Goal: Information Seeking & Learning: Learn about a topic

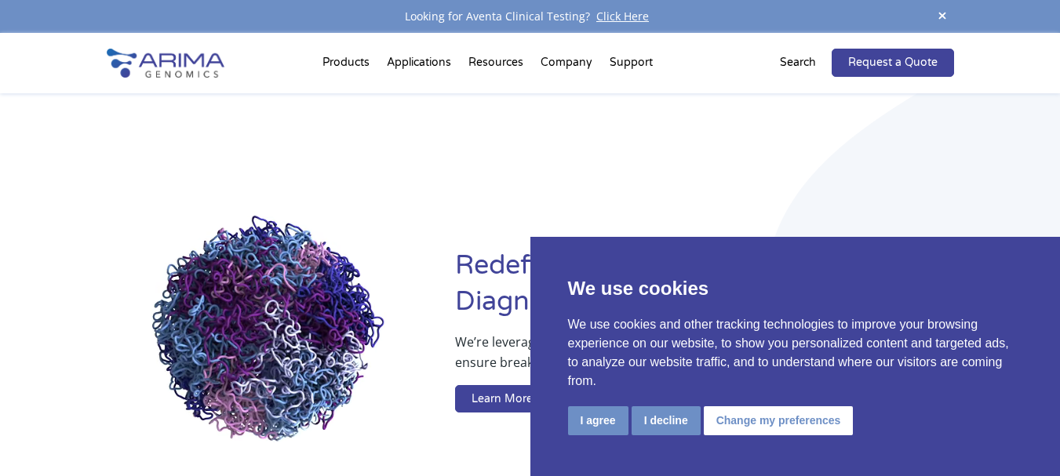
click at [295, 279] on video at bounding box center [269, 334] width 324 height 324
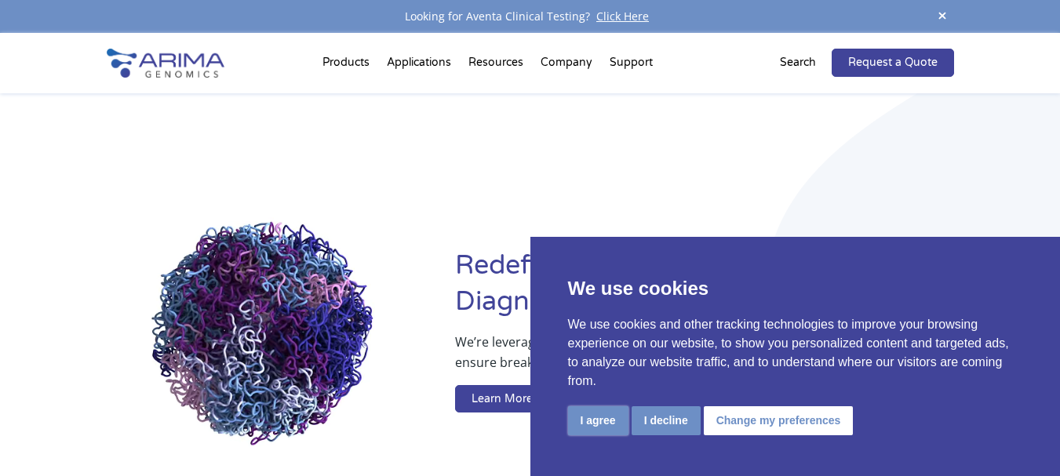
click at [586, 428] on button "I agree" at bounding box center [598, 421] width 60 height 29
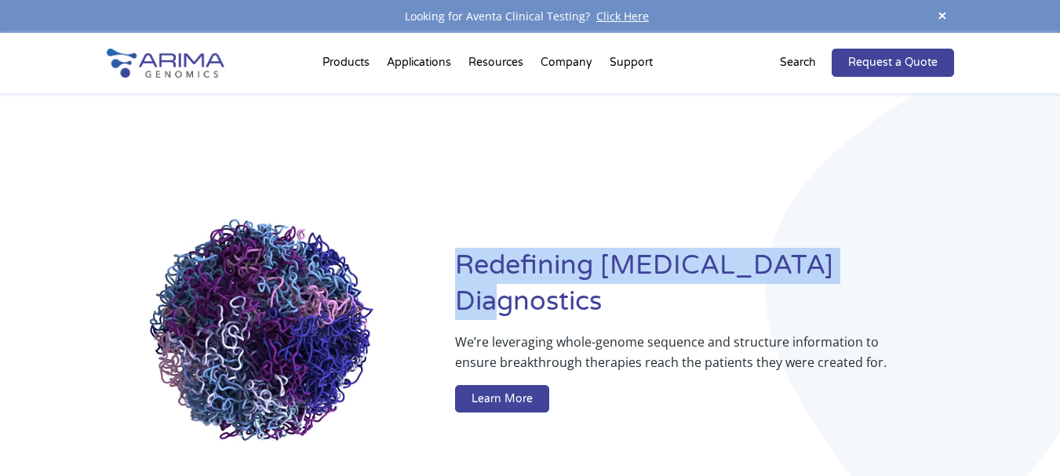
drag, startPoint x: 459, startPoint y: 275, endPoint x: 845, endPoint y: 277, distance: 386.1
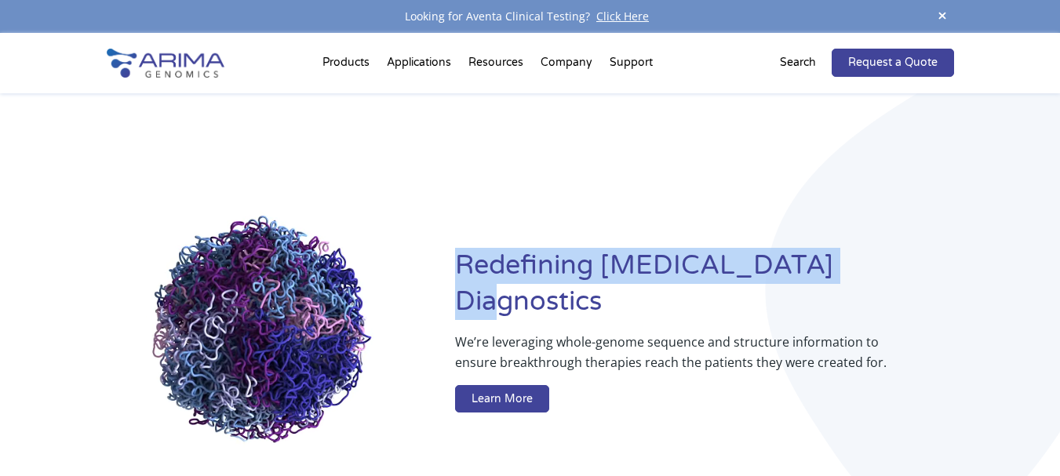
click at [845, 277] on h1 "Redefining [MEDICAL_DATA] Diagnostics" at bounding box center [704, 290] width 498 height 84
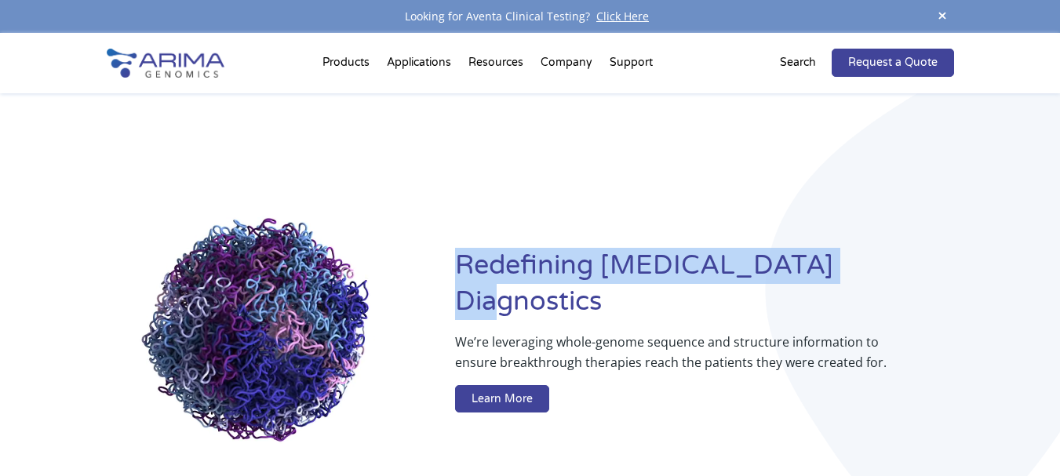
click at [561, 175] on div "Redefining [MEDICAL_DATA] Diagnostics We’re leveraging whole-genome sequence an…" at bounding box center [531, 333] width 848 height 481
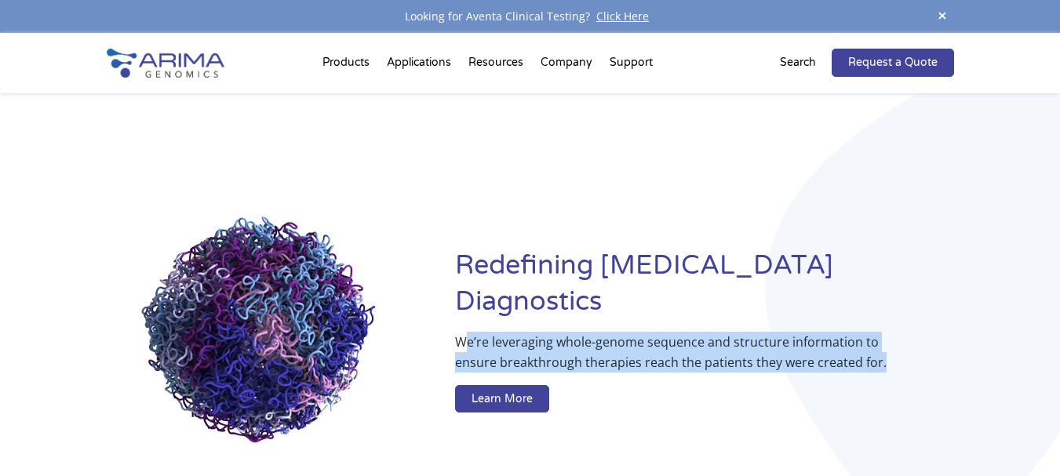
drag, startPoint x: 464, startPoint y: 316, endPoint x: 895, endPoint y: 350, distance: 432.2
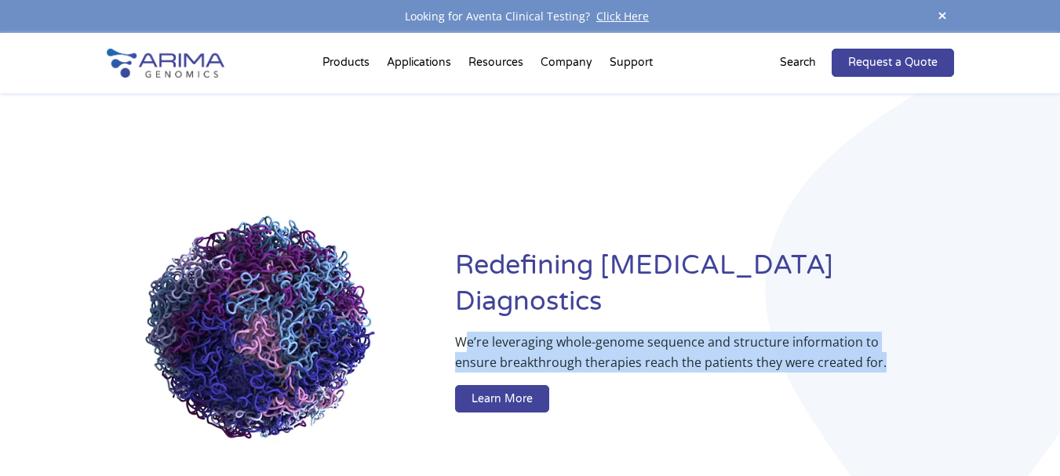
click at [895, 350] on div "We’re leveraging whole-genome sequence and structure information to ensure brea…" at bounding box center [704, 376] width 498 height 88
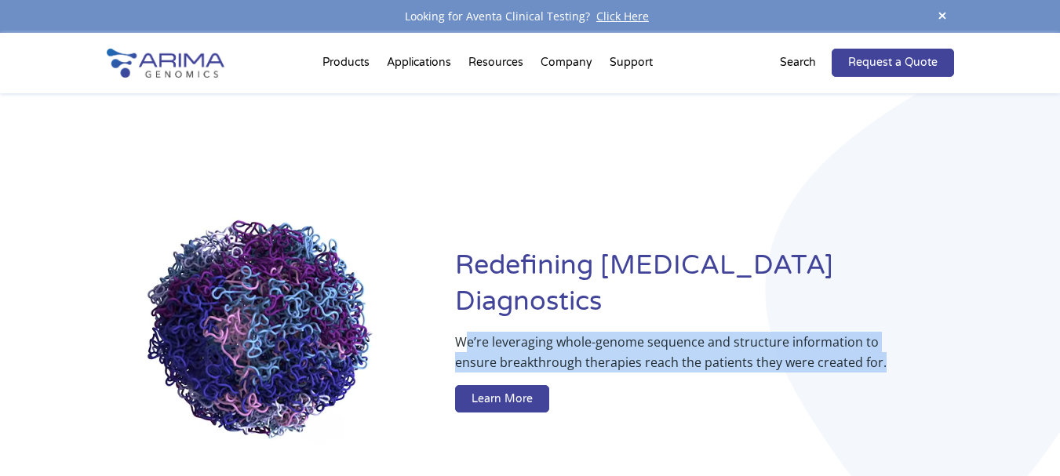
click at [896, 340] on div "We’re leveraging whole-genome sequence and structure information to ensure brea…" at bounding box center [704, 376] width 498 height 88
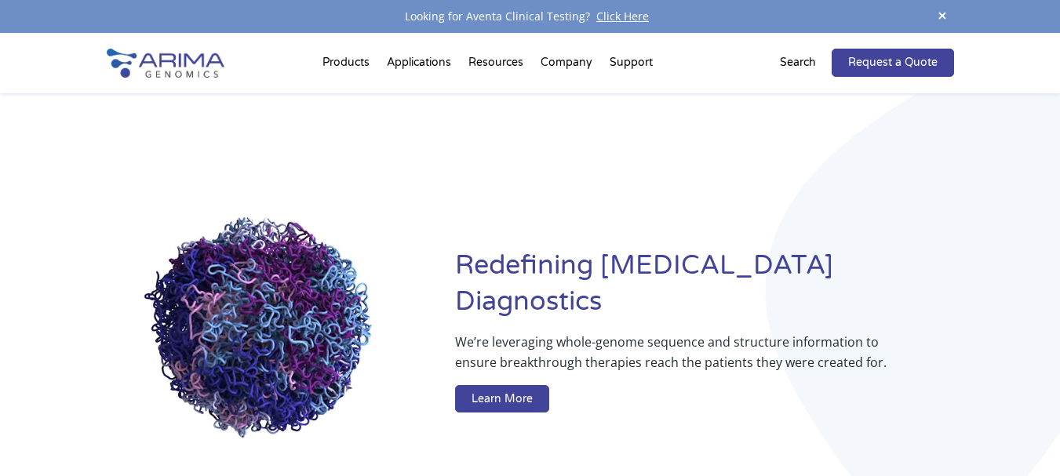
click at [943, 13] on span at bounding box center [943, 16] width 24 height 21
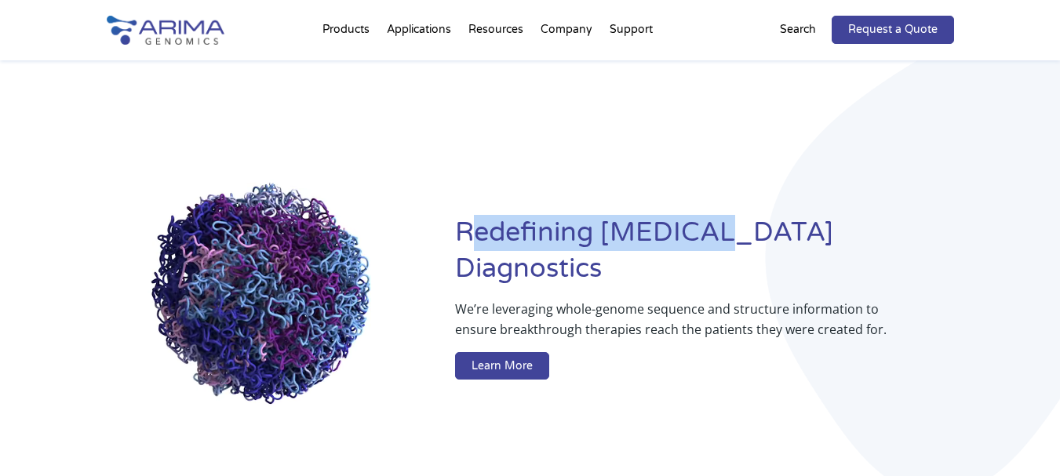
drag, startPoint x: 469, startPoint y: 248, endPoint x: 755, endPoint y: 240, distance: 286.6
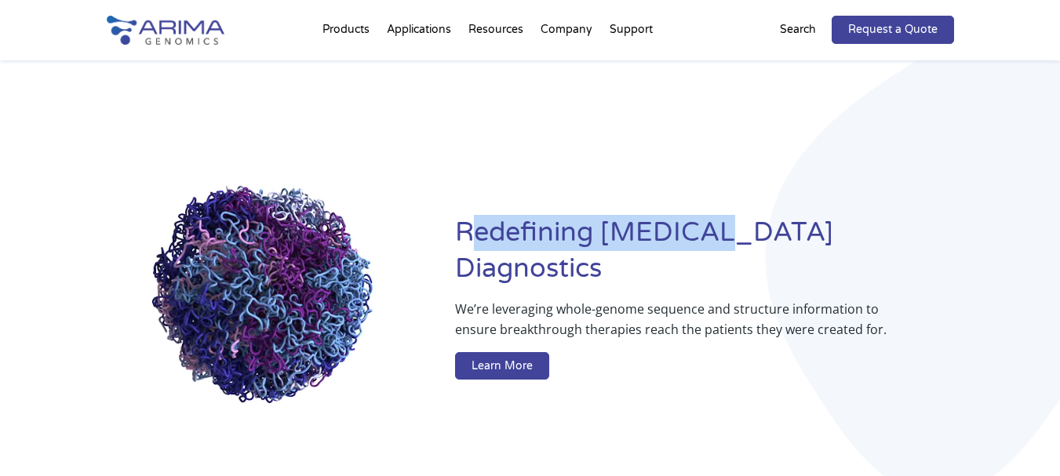
click at [736, 239] on h1 "Redefining [MEDICAL_DATA] Diagnostics" at bounding box center [704, 257] width 498 height 84
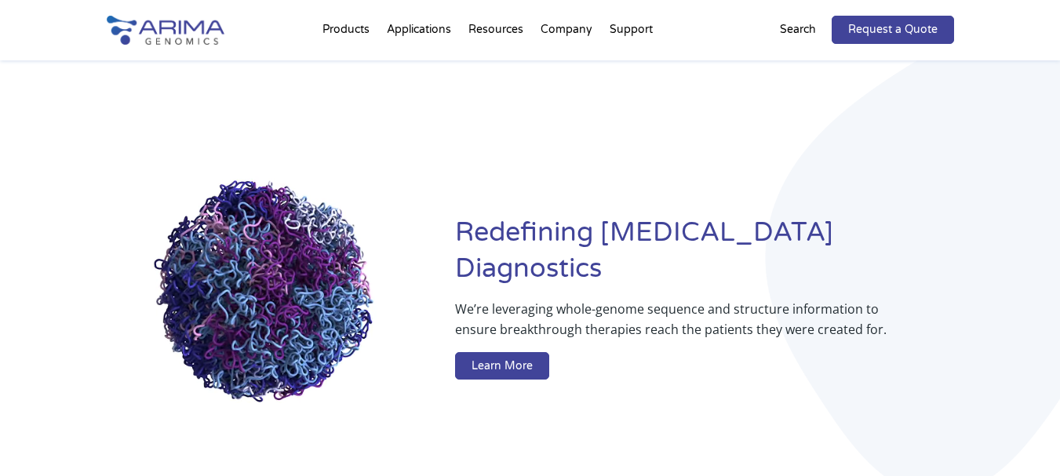
click at [880, 241] on h1 "Redefining [MEDICAL_DATA] Diagnostics" at bounding box center [704, 257] width 498 height 84
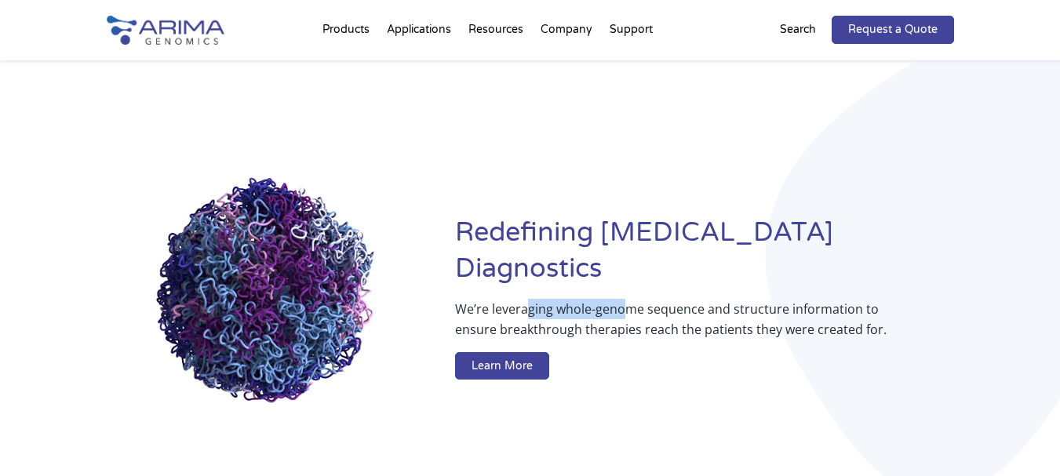
drag, startPoint x: 615, startPoint y: 293, endPoint x: 626, endPoint y: 292, distance: 10.2
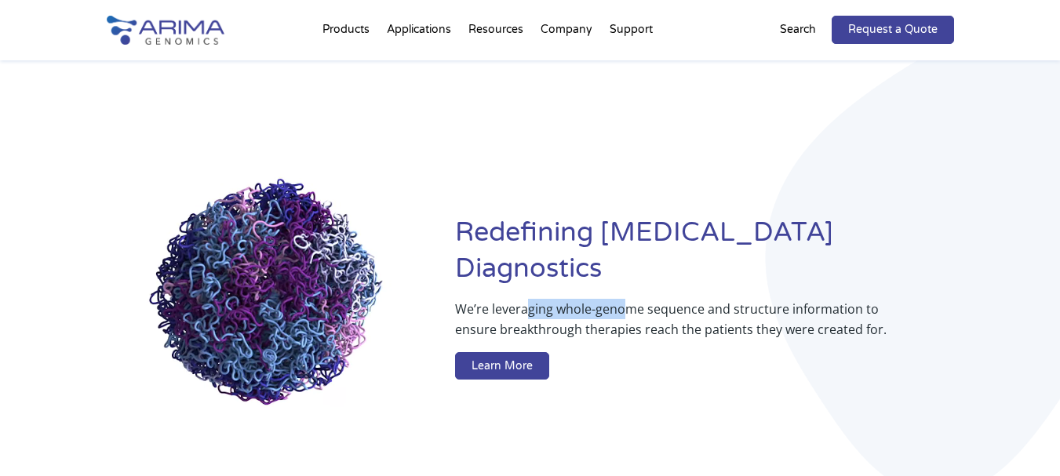
click at [626, 299] on p "We’re leveraging whole-genome sequence and structure information to ensure brea…" at bounding box center [673, 325] width 436 height 53
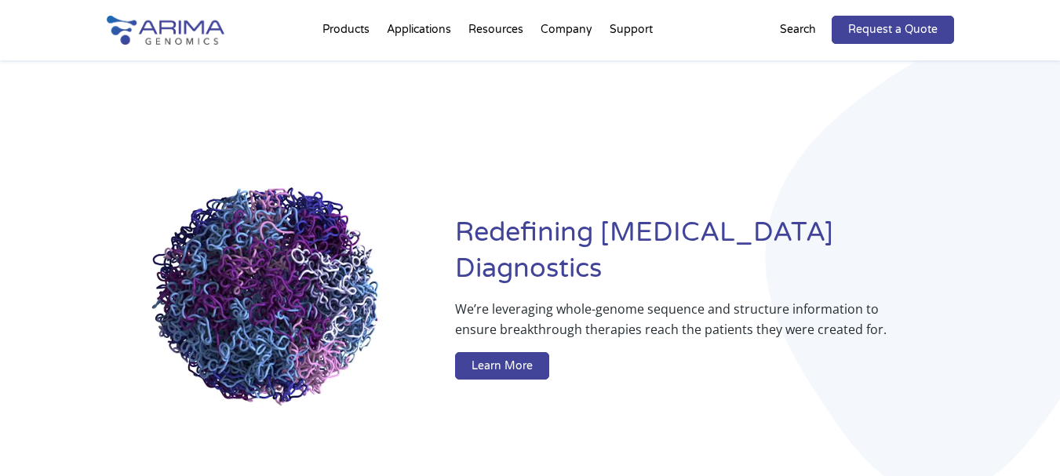
click at [662, 324] on p "We’re leveraging whole-genome sequence and structure information to ensure brea…" at bounding box center [673, 325] width 436 height 53
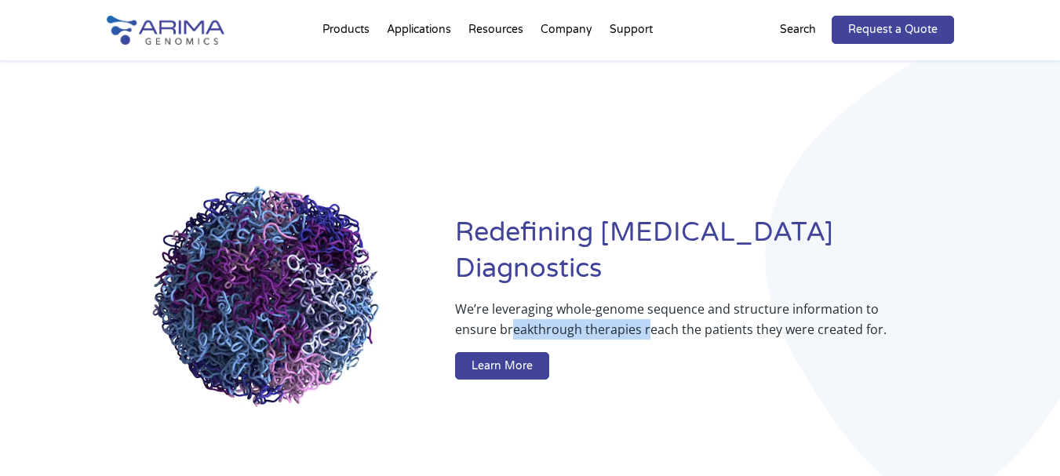
drag, startPoint x: 510, startPoint y: 312, endPoint x: 647, endPoint y: 309, distance: 136.6
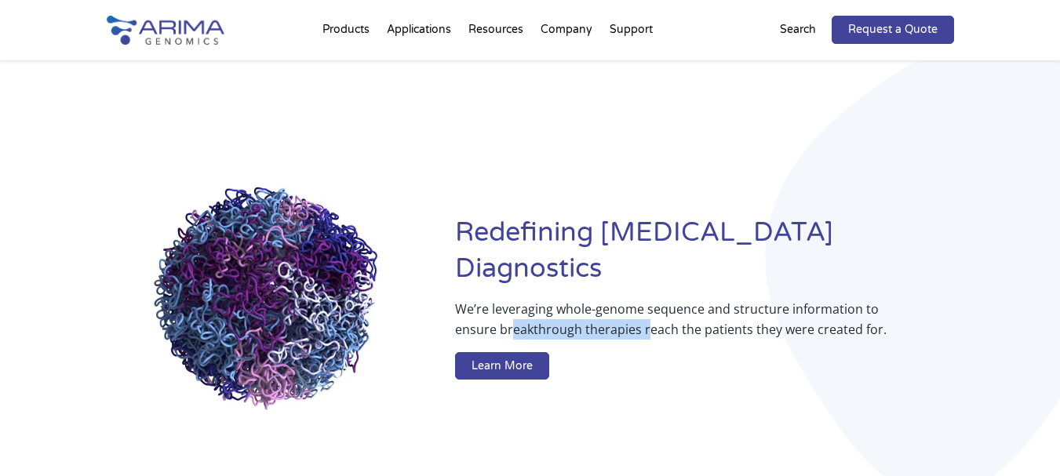
click at [647, 309] on p "We’re leveraging whole-genome sequence and structure information to ensure brea…" at bounding box center [673, 325] width 436 height 53
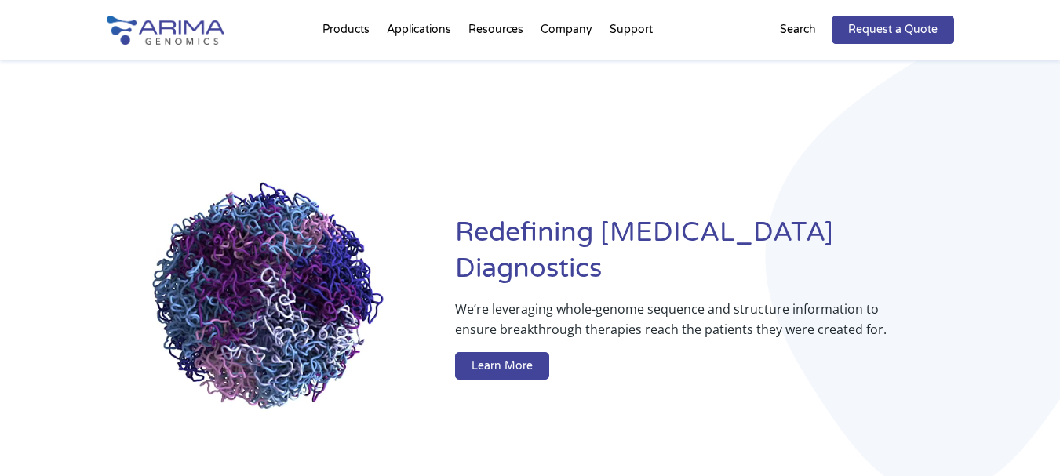
click at [673, 341] on div "We’re leveraging whole-genome sequence and structure information to ensure brea…" at bounding box center [673, 343] width 436 height 88
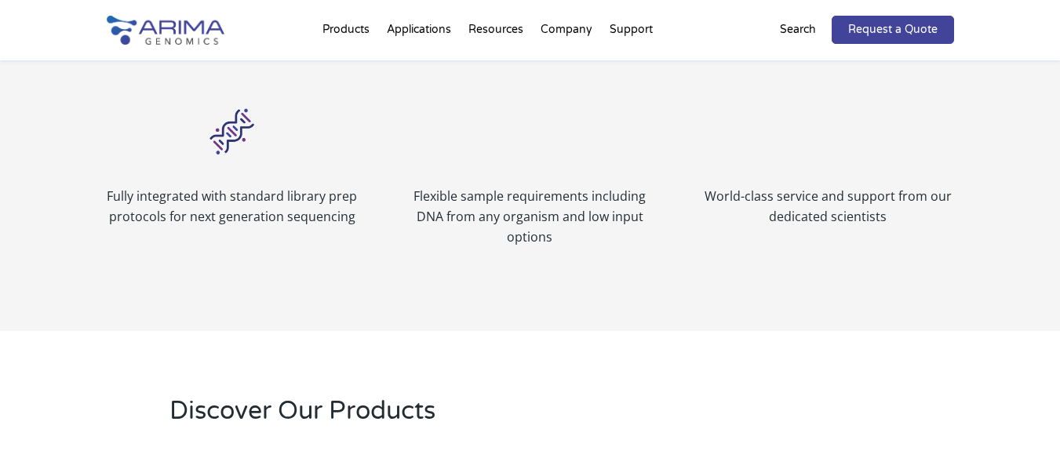
scroll to position [1950, 0]
